Goal: Find contact information: Find contact information

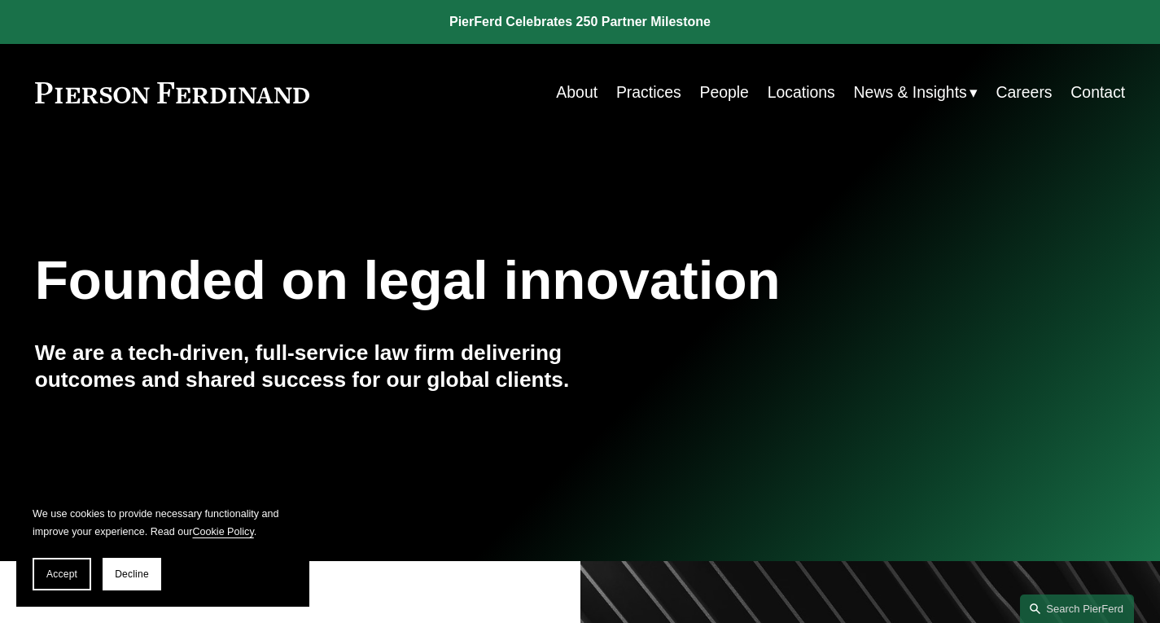
click at [557, 89] on link "About" at bounding box center [577, 93] width 42 height 32
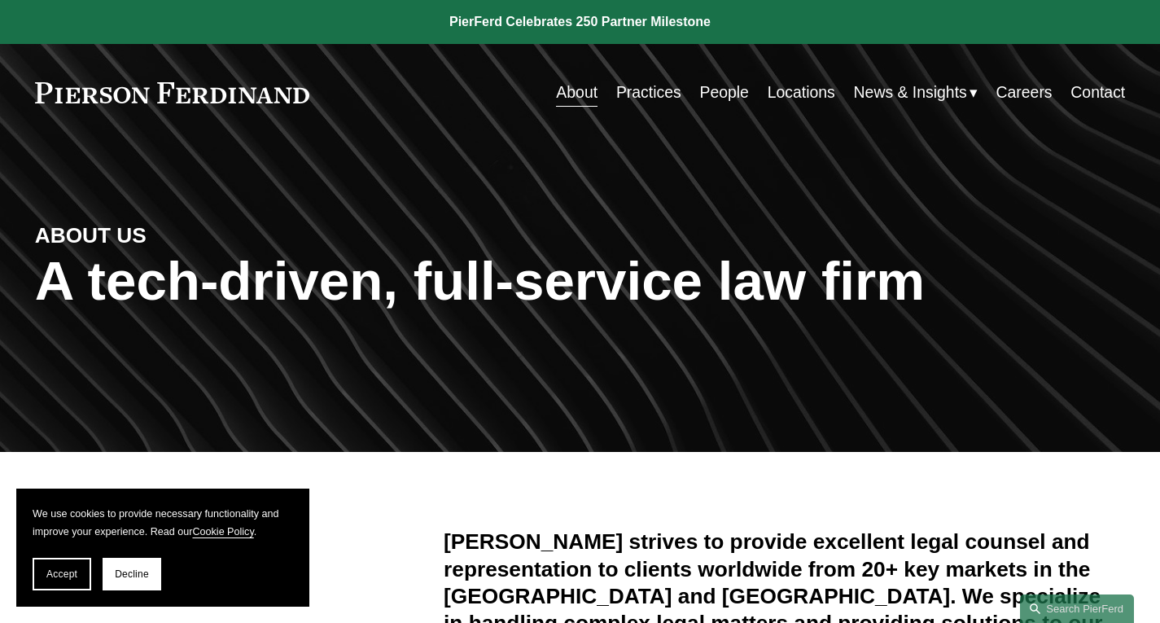
click at [1091, 87] on link "Contact" at bounding box center [1098, 93] width 55 height 32
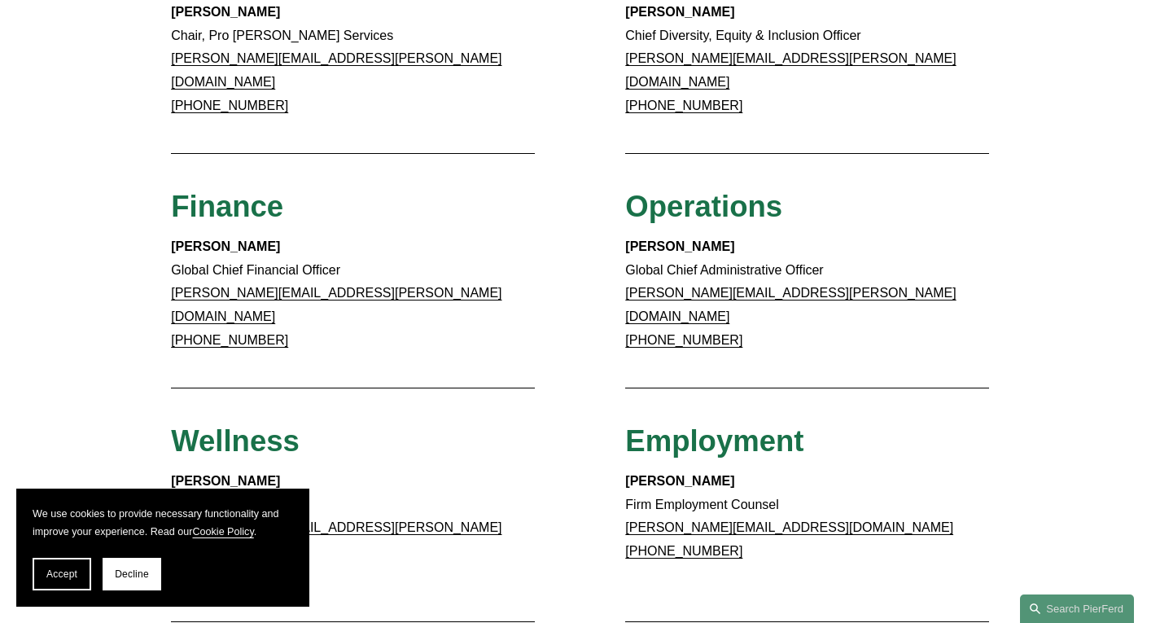
scroll to position [772, 0]
